Goal: Transaction & Acquisition: Purchase product/service

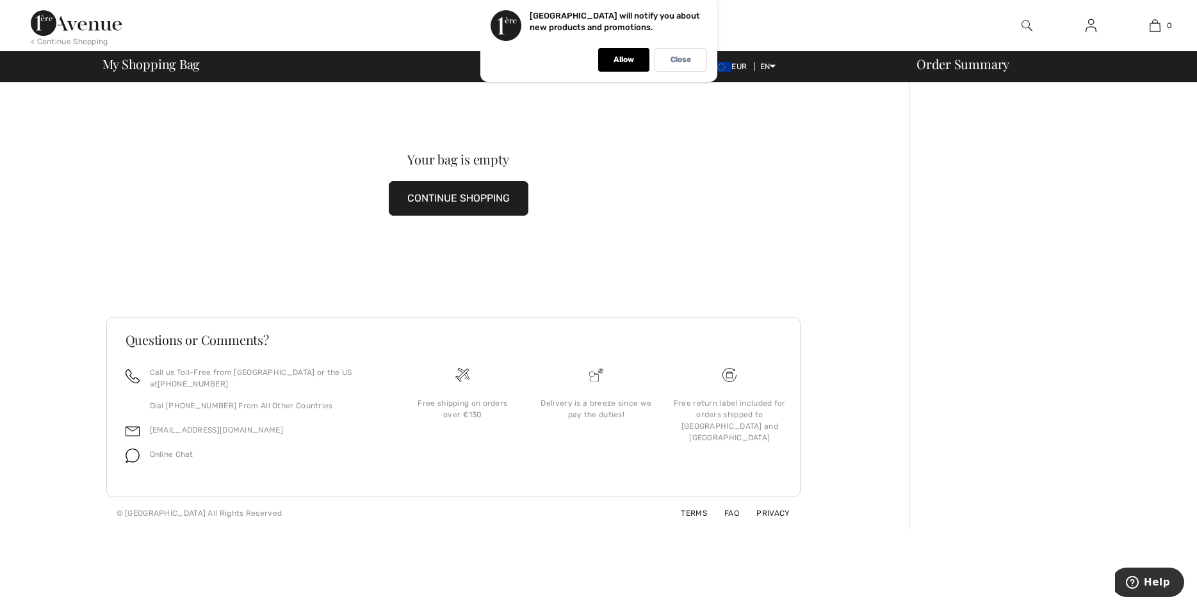
click at [502, 199] on button "CONTINUE SHOPPING" at bounding box center [459, 198] width 140 height 35
click at [433, 207] on button "CONTINUE SHOPPING" at bounding box center [459, 198] width 140 height 35
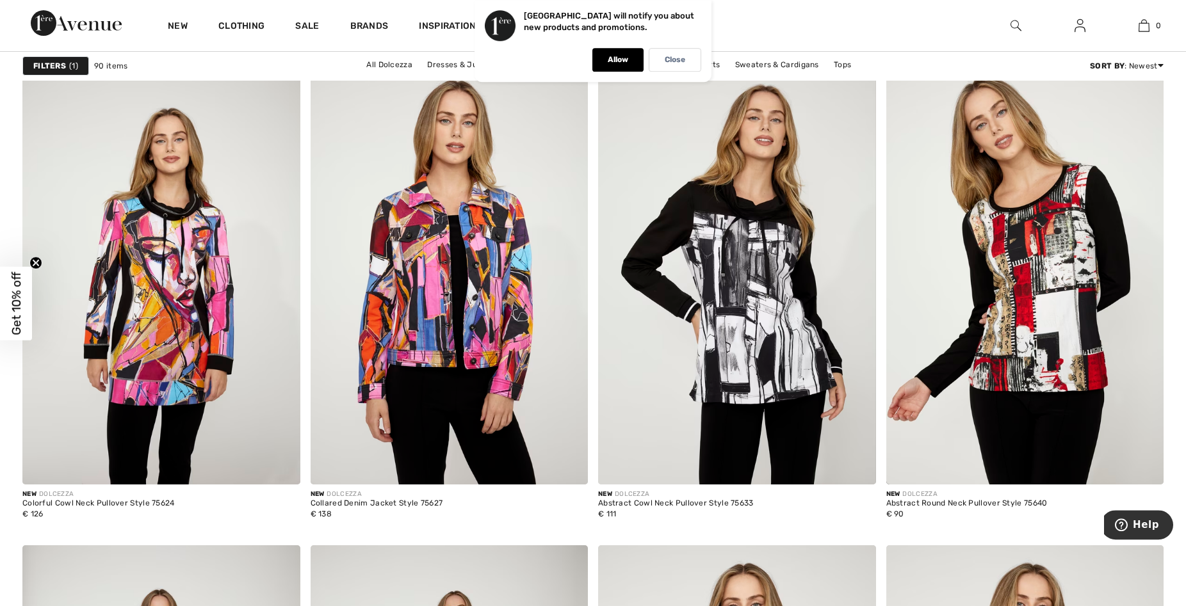
scroll to position [5133, 0]
